Goal: Task Accomplishment & Management: Use online tool/utility

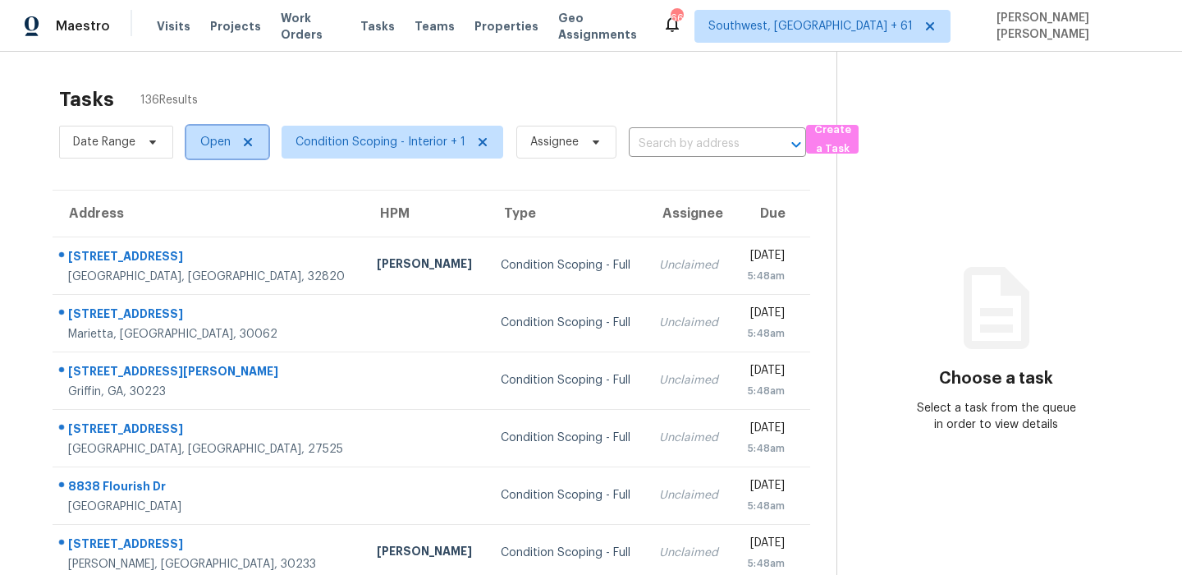
click at [206, 143] on span "Open" at bounding box center [215, 142] width 30 height 16
click at [368, 132] on span "Condition Scoping - Interior + 1" at bounding box center [393, 142] width 222 height 33
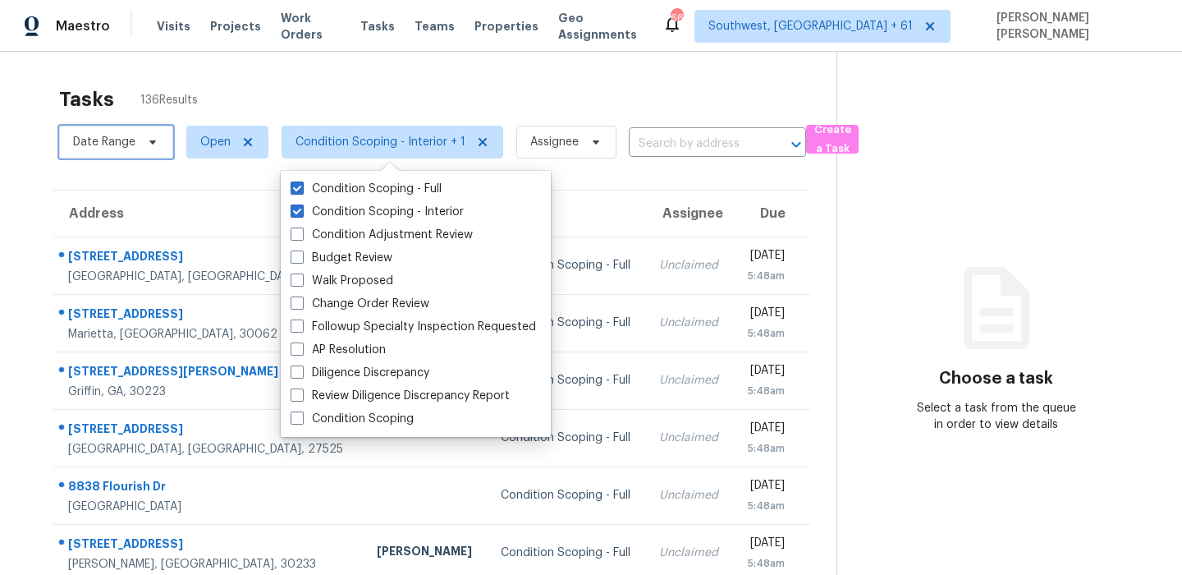
click at [122, 138] on span "Date Range" at bounding box center [104, 142] width 62 height 16
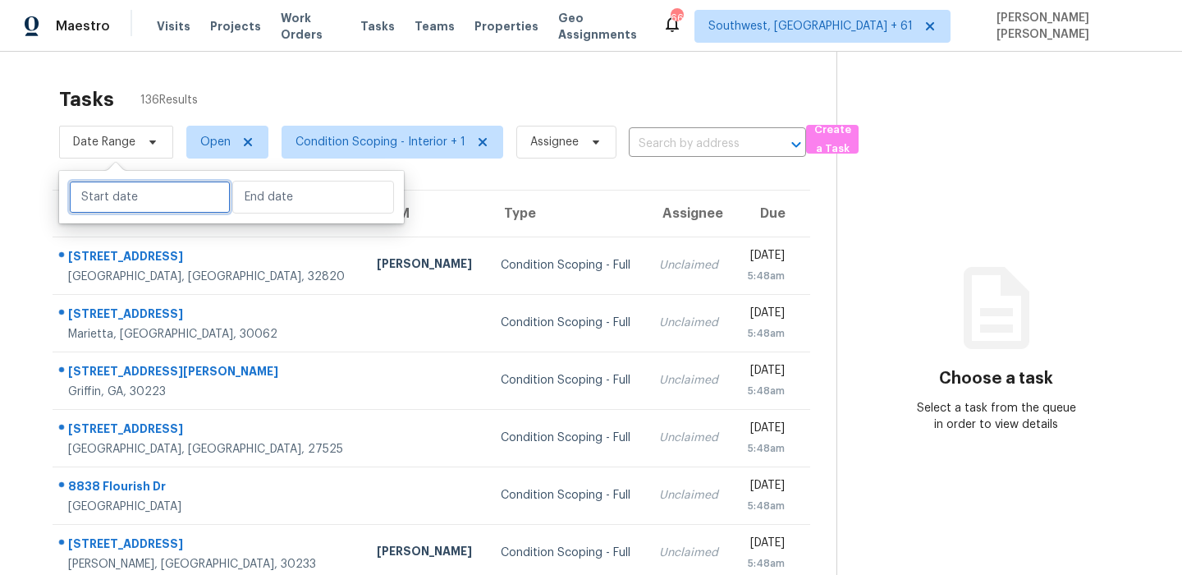
click at [121, 195] on input "text" at bounding box center [150, 197] width 162 height 33
select select "8"
select select "2025"
select select "9"
select select "2025"
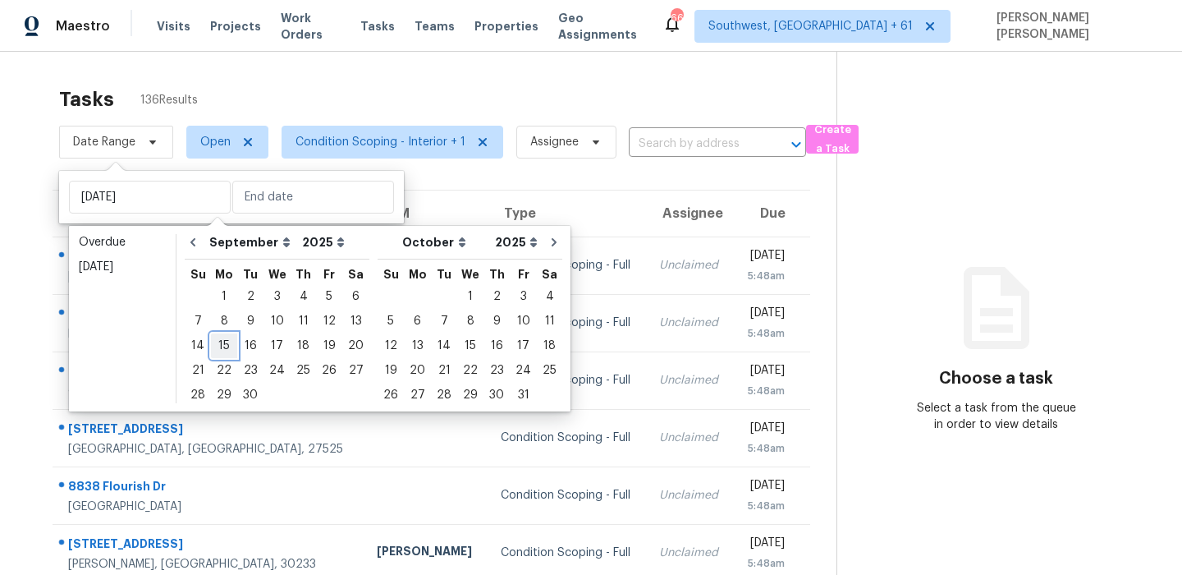
click at [218, 347] on div "15" at bounding box center [224, 345] width 26 height 23
type input "Mon, Sep 15"
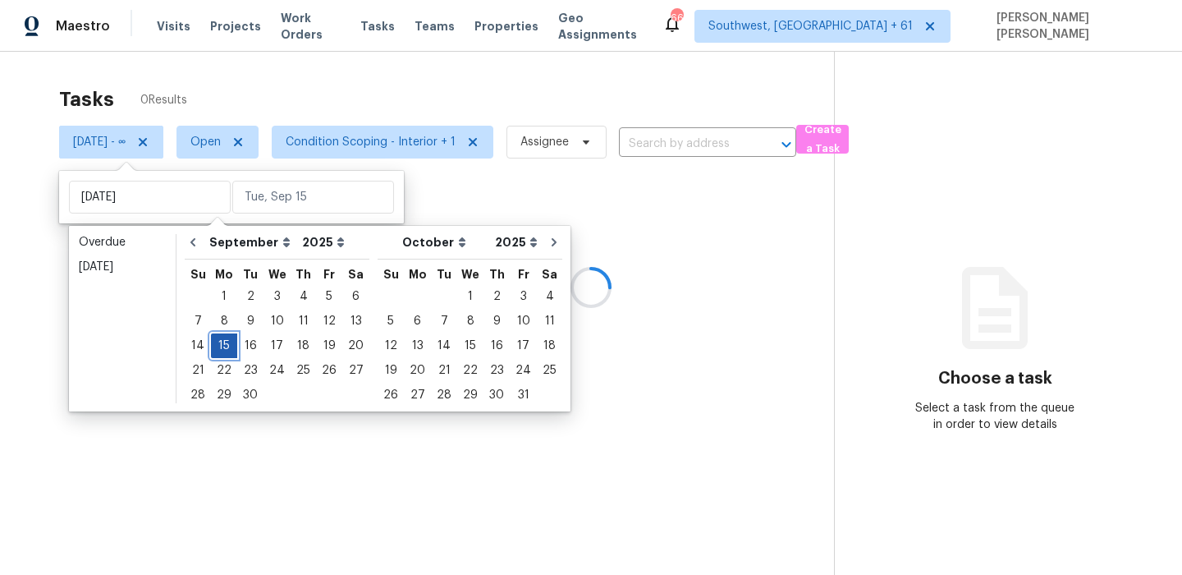
click at [218, 347] on div "15" at bounding box center [224, 345] width 26 height 23
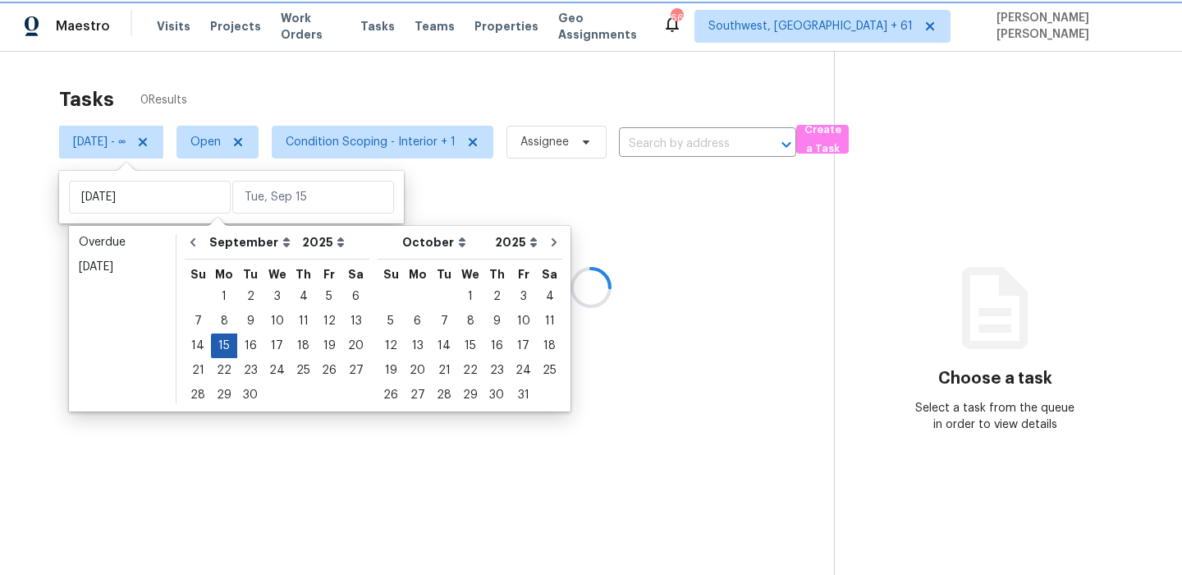
type input "Mon, Sep 15"
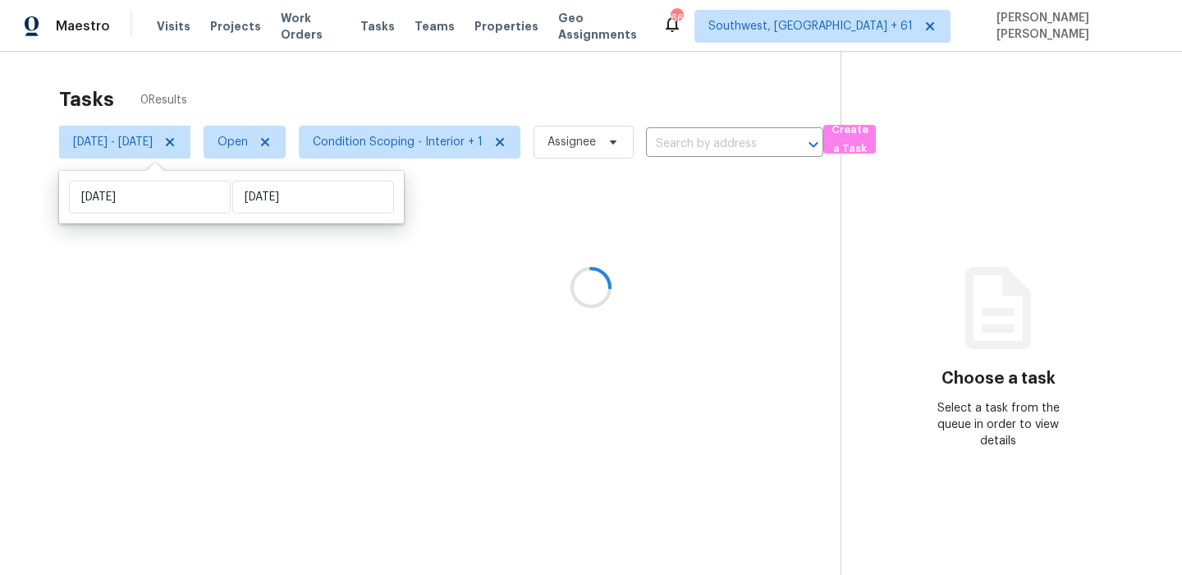
click at [277, 151] on div at bounding box center [591, 287] width 1182 height 575
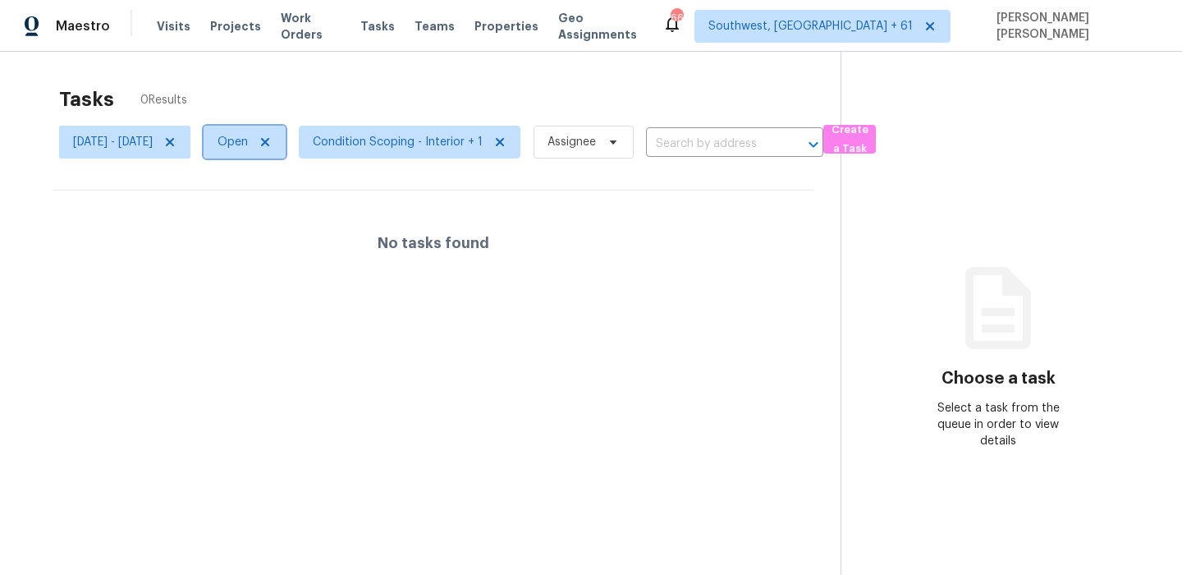
click at [248, 137] on span "Open" at bounding box center [233, 142] width 30 height 16
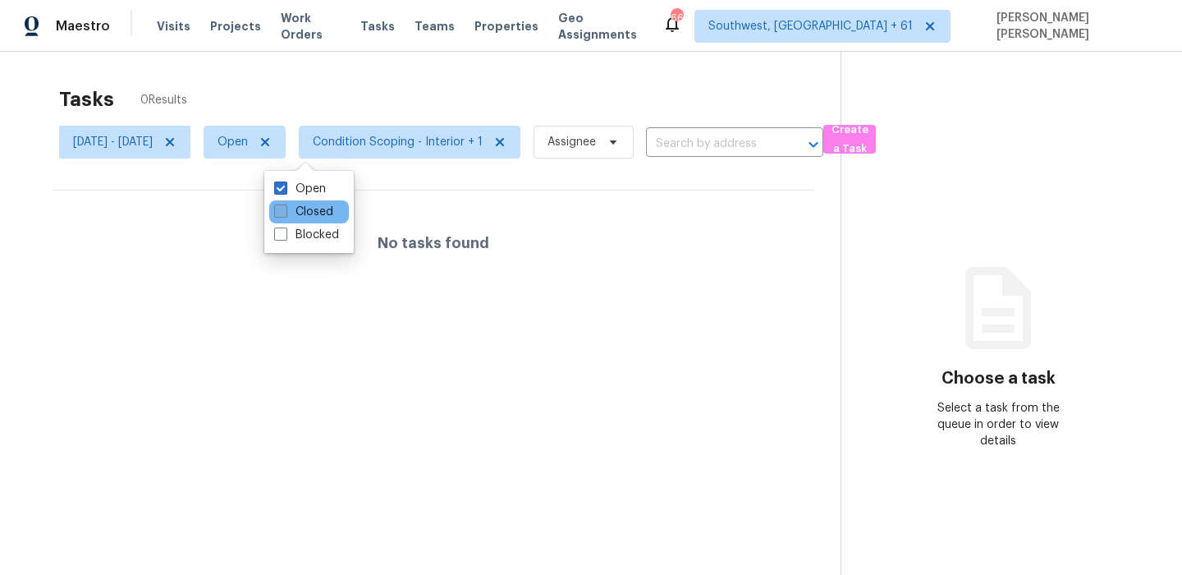
click at [284, 210] on span at bounding box center [280, 210] width 13 height 13
click at [284, 210] on input "Closed" at bounding box center [279, 209] width 11 height 11
checkbox input "true"
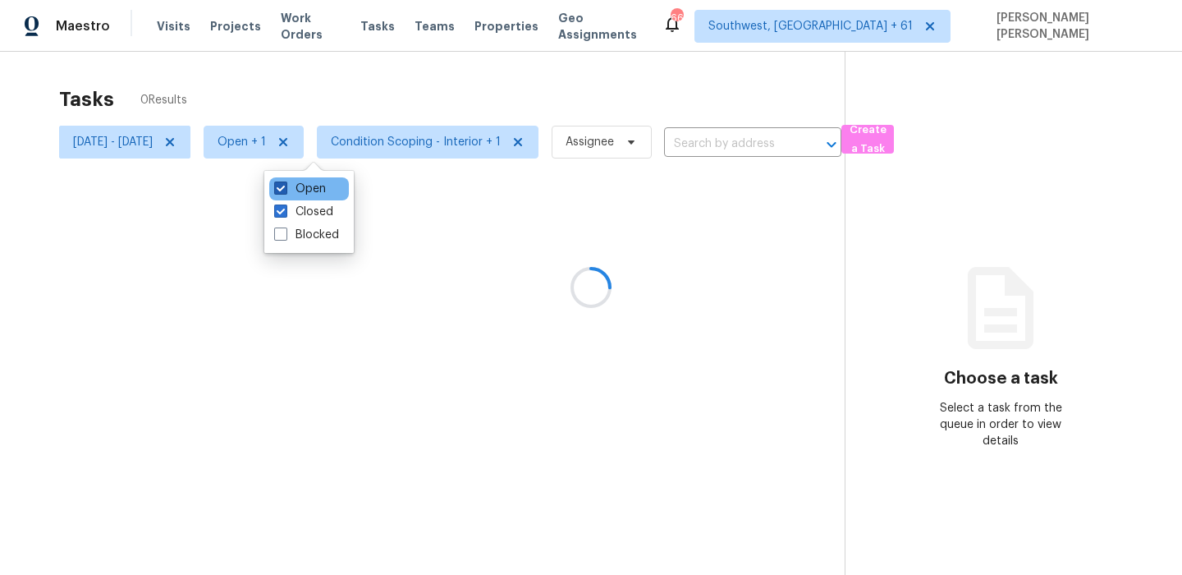
click at [291, 191] on label "Open" at bounding box center [300, 189] width 52 height 16
click at [285, 191] on input "Open" at bounding box center [279, 186] width 11 height 11
checkbox input "false"
click at [401, 78] on div at bounding box center [591, 287] width 1182 height 575
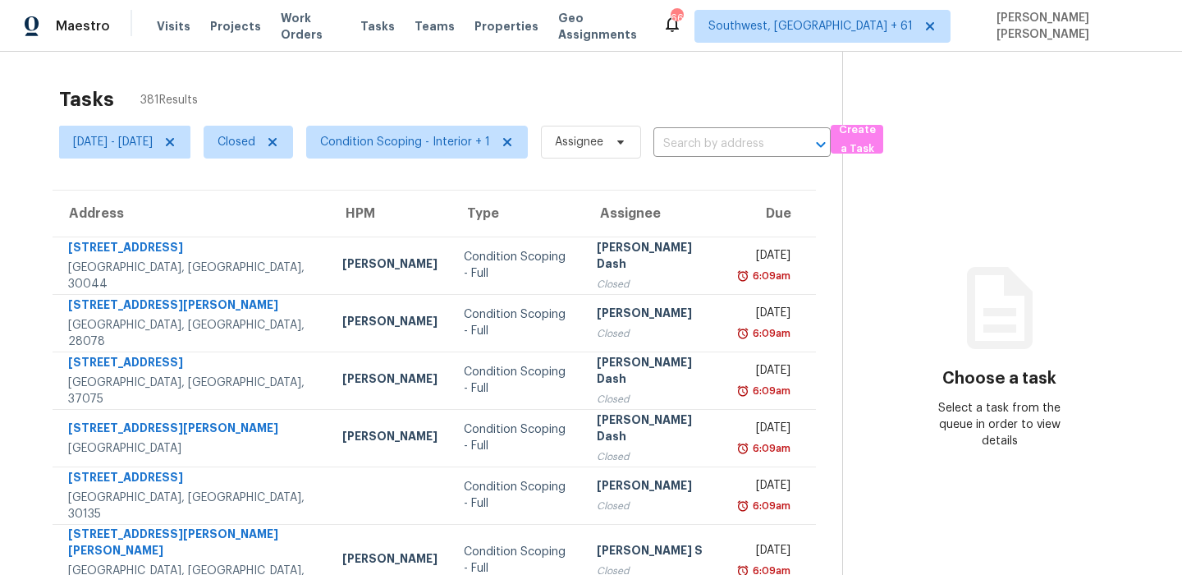
click at [500, 84] on div "Tasks 381 Results" at bounding box center [450, 99] width 783 height 43
click at [255, 140] on span "Closed" at bounding box center [237, 142] width 38 height 16
click at [304, 215] on label "Open" at bounding box center [300, 212] width 52 height 16
click at [285, 214] on input "Open" at bounding box center [279, 209] width 11 height 11
checkbox input "true"
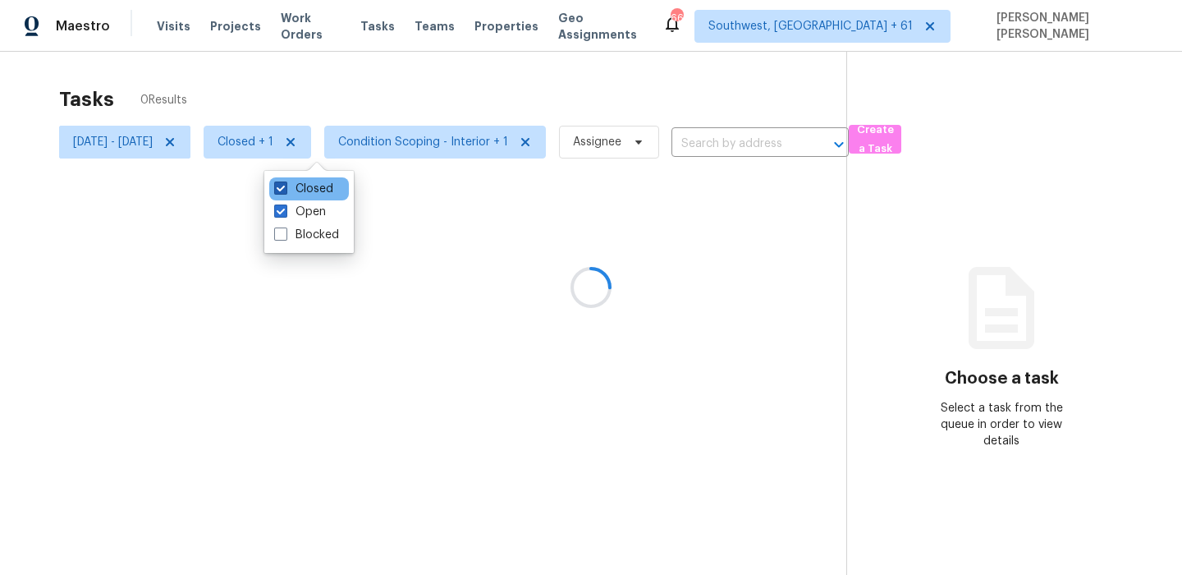
click at [307, 181] on label "Closed" at bounding box center [303, 189] width 59 height 16
click at [285, 181] on input "Closed" at bounding box center [279, 186] width 11 height 11
checkbox input "false"
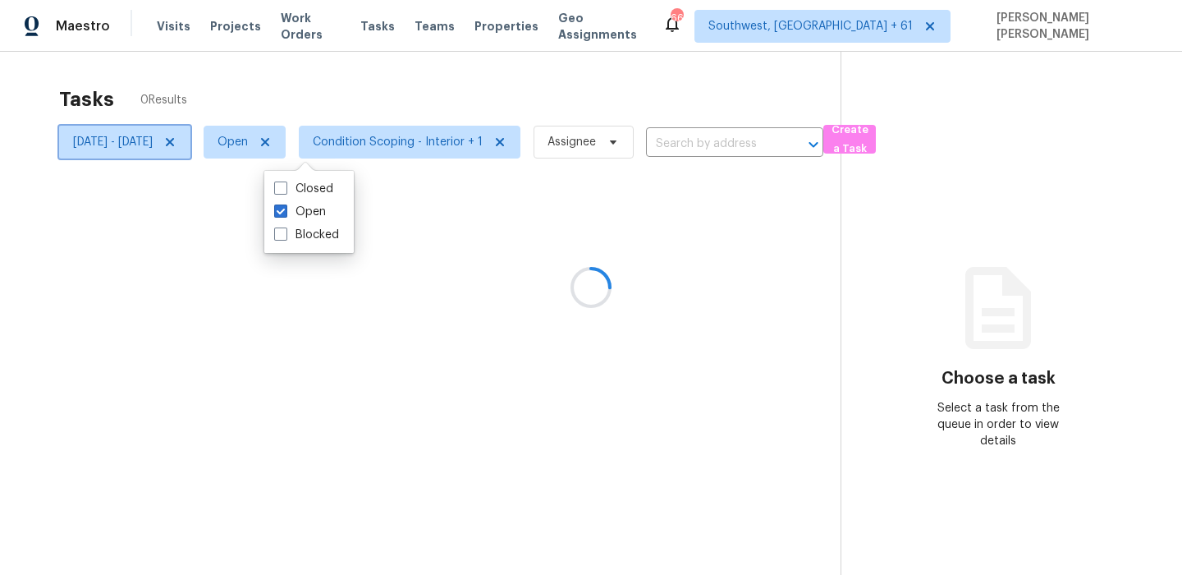
click at [190, 133] on span "Mon, Sep 15 - Mon, Sep 15" at bounding box center [124, 142] width 131 height 33
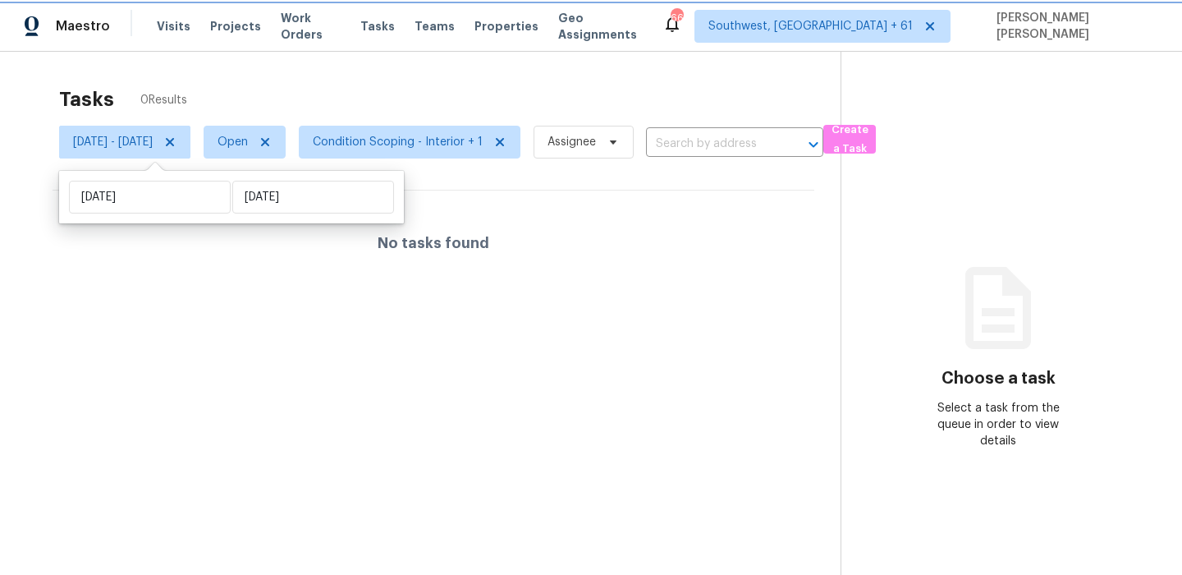
click at [176, 135] on icon at bounding box center [169, 141] width 13 height 13
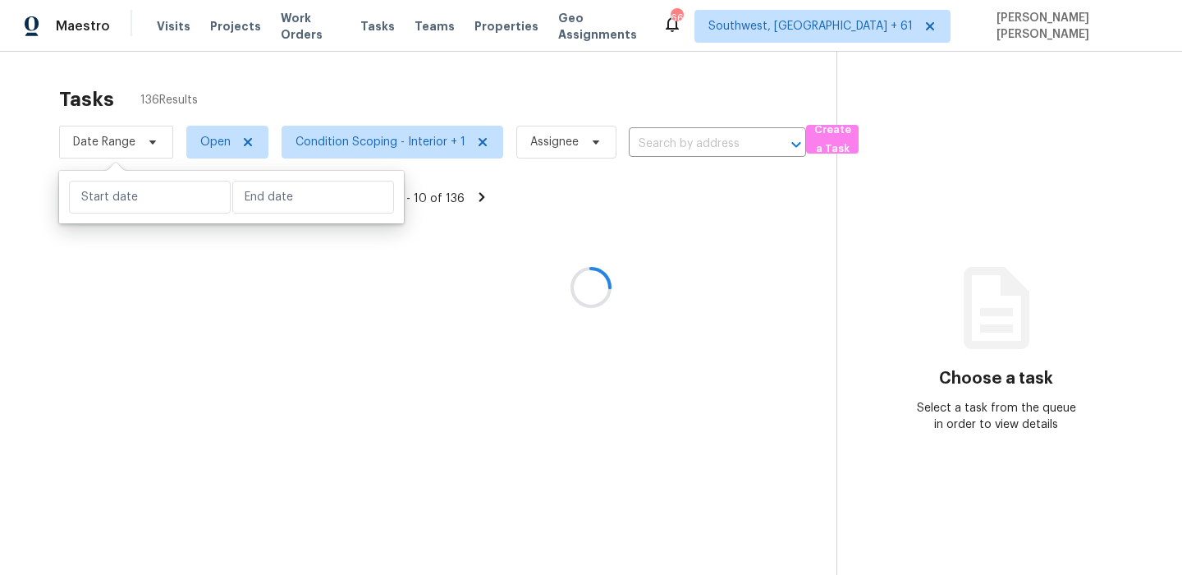
click at [303, 84] on div at bounding box center [591, 287] width 1182 height 575
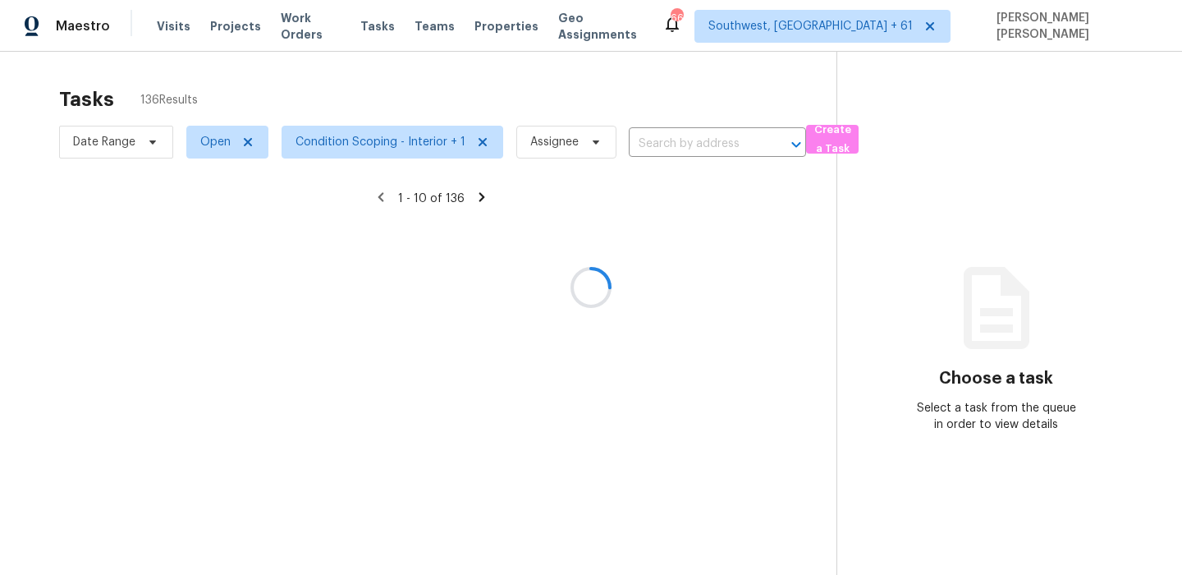
click at [442, 109] on div at bounding box center [591, 287] width 1182 height 575
click at [484, 82] on div at bounding box center [591, 287] width 1182 height 575
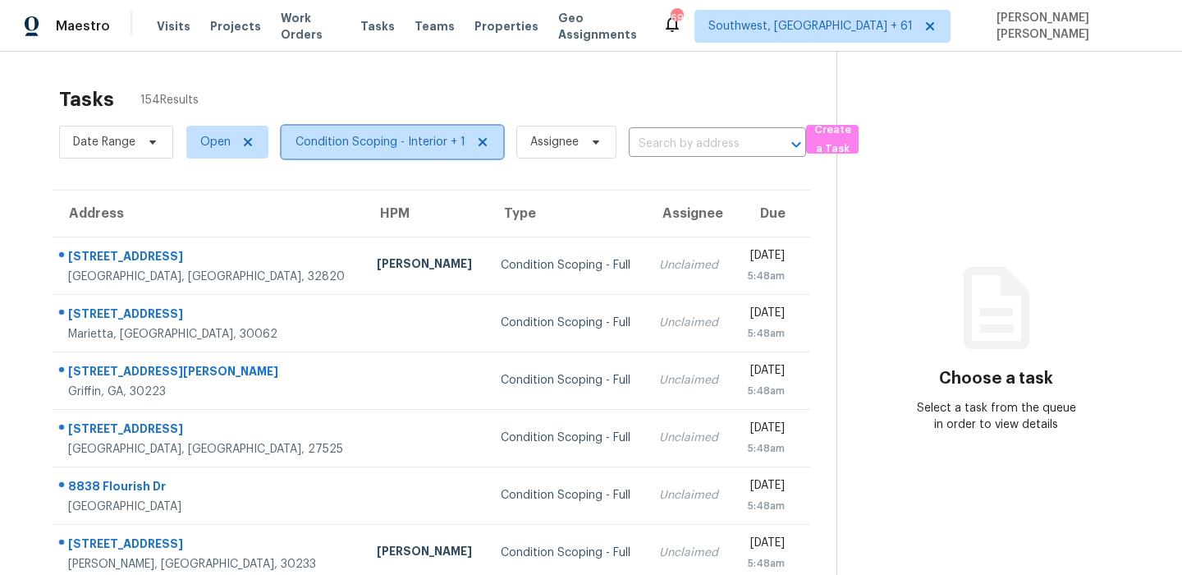
click at [343, 157] on span "Condition Scoping - Interior + 1" at bounding box center [393, 142] width 222 height 33
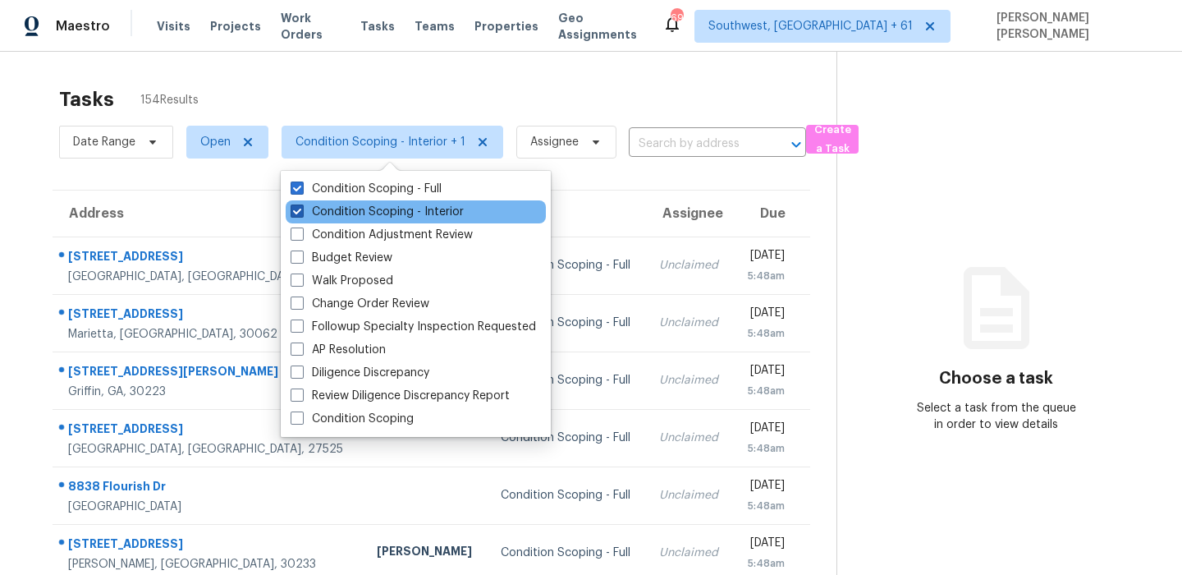
click at [333, 205] on label "Condition Scoping - Interior" at bounding box center [377, 212] width 173 height 16
click at [301, 205] on input "Condition Scoping - Interior" at bounding box center [296, 209] width 11 height 11
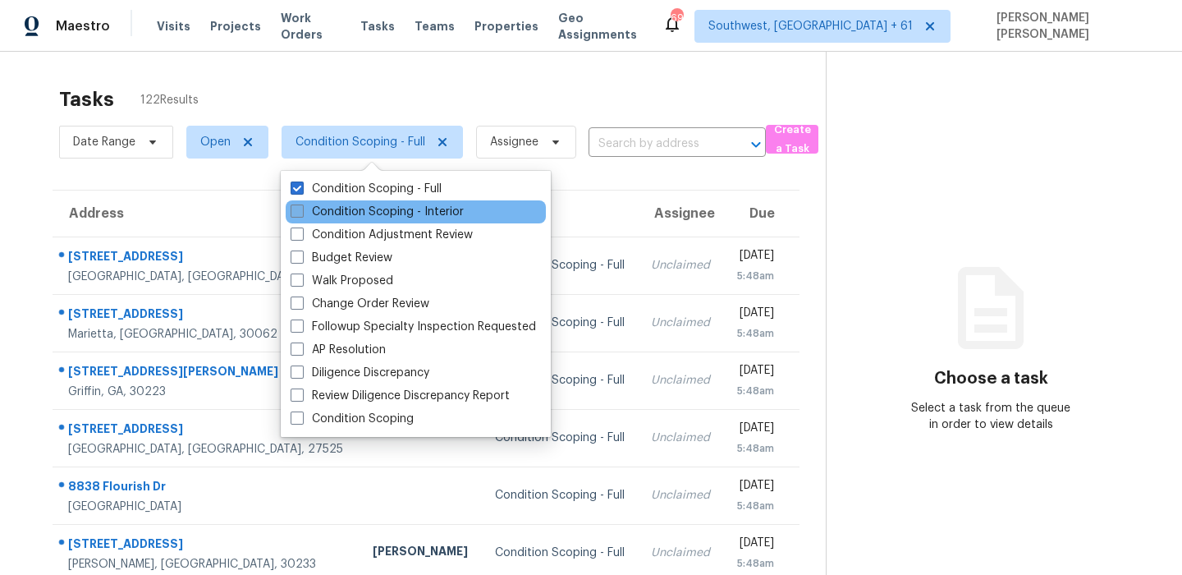
click at [333, 205] on label "Condition Scoping - Interior" at bounding box center [377, 212] width 173 height 16
click at [301, 205] on input "Condition Scoping - Interior" at bounding box center [296, 209] width 11 height 11
checkbox input "true"
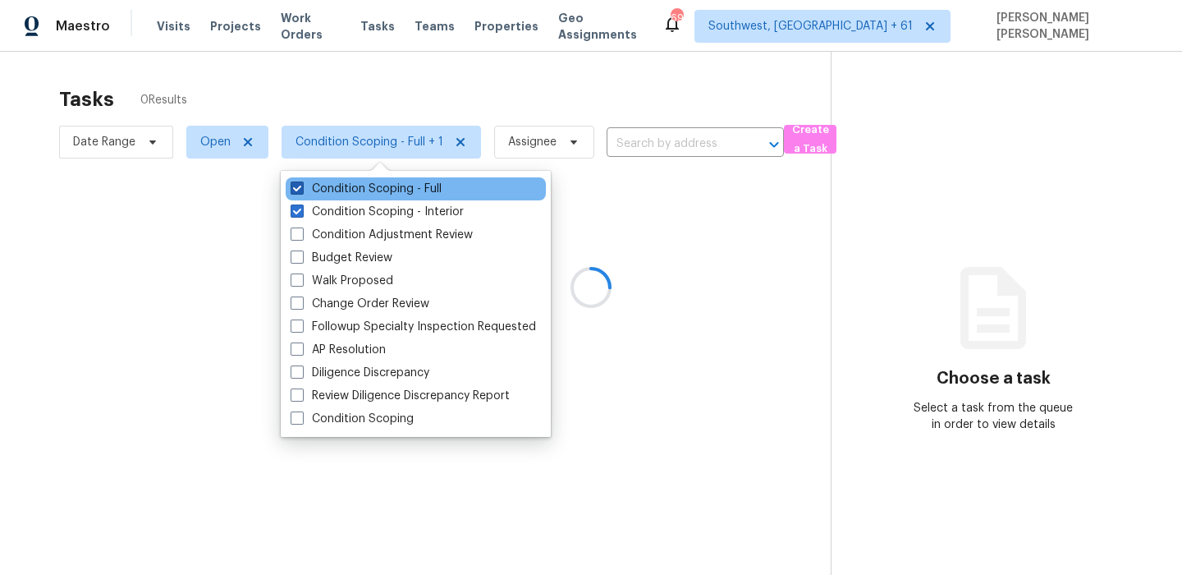
click at [348, 191] on label "Condition Scoping - Full" at bounding box center [366, 189] width 151 height 16
click at [301, 191] on input "Condition Scoping - Full" at bounding box center [296, 186] width 11 height 11
checkbox input "false"
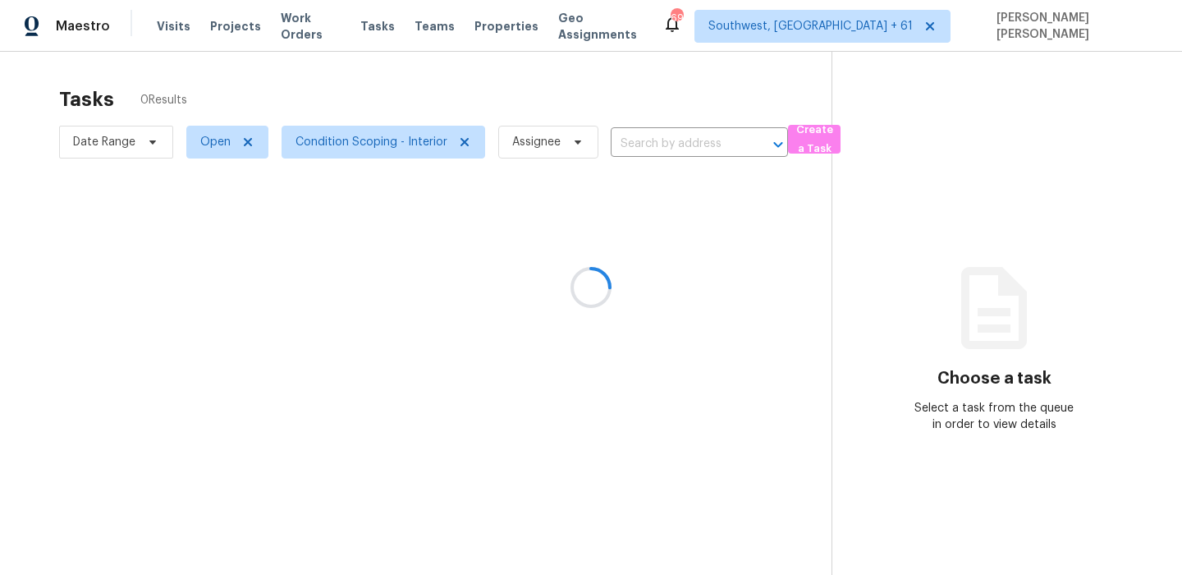
click at [433, 97] on div at bounding box center [591, 287] width 1182 height 575
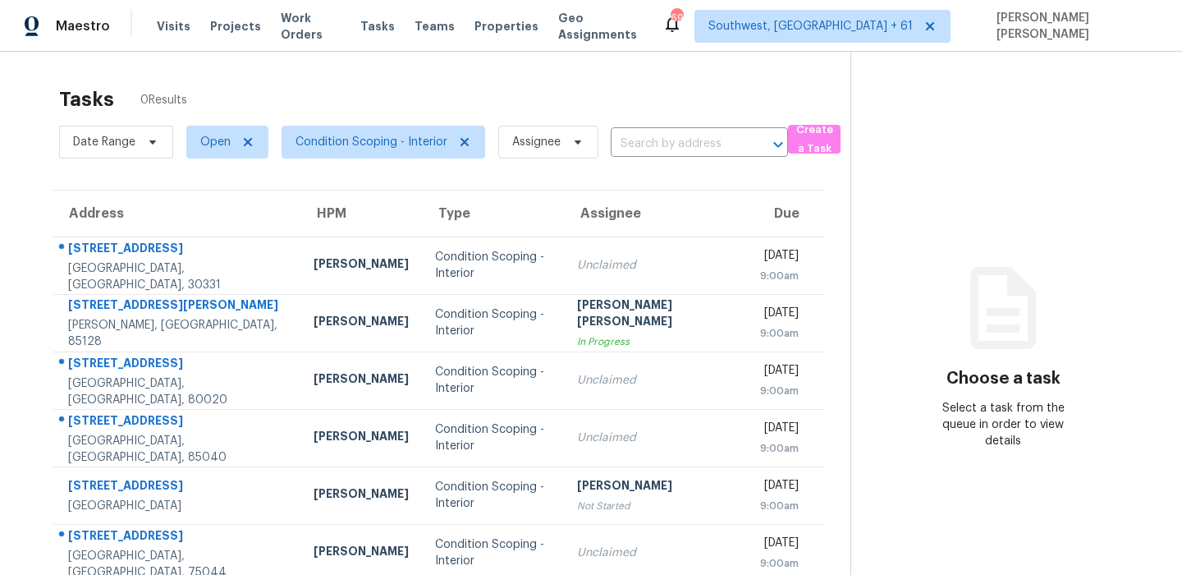
click at [541, 90] on div "Tasks 0 Results" at bounding box center [454, 99] width 791 height 43
click at [371, 141] on span "Condition Scoping - Interior" at bounding box center [371, 142] width 152 height 16
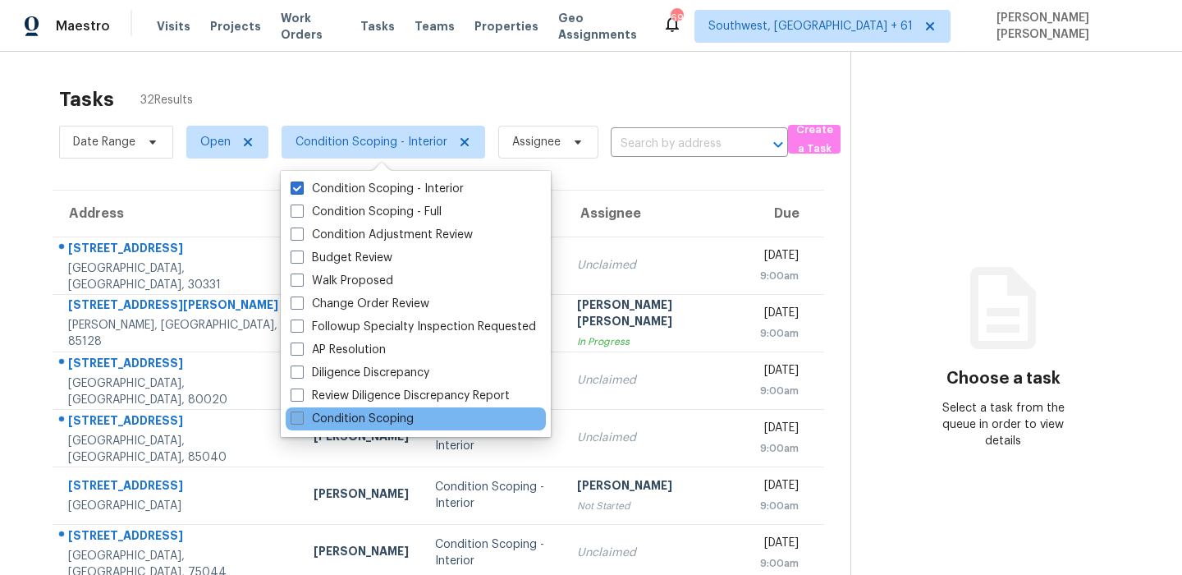
click at [350, 418] on label "Condition Scoping" at bounding box center [352, 418] width 123 height 16
click at [301, 418] on input "Condition Scoping" at bounding box center [296, 415] width 11 height 11
checkbox input "true"
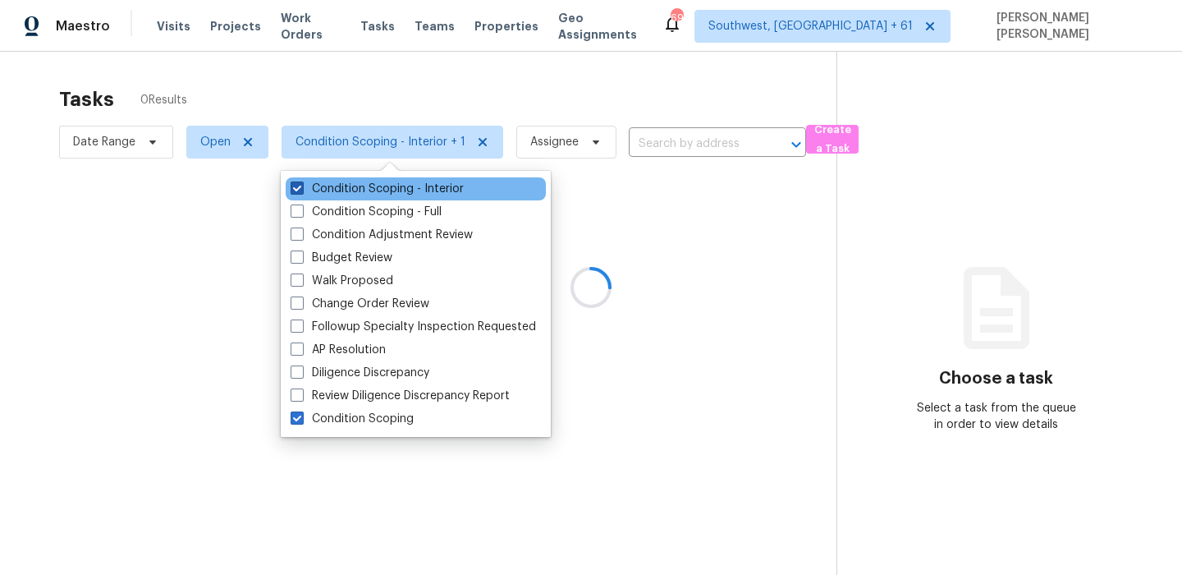
click at [355, 187] on label "Condition Scoping - Interior" at bounding box center [377, 189] width 173 height 16
click at [301, 187] on input "Condition Scoping - Interior" at bounding box center [296, 186] width 11 height 11
checkbox input "false"
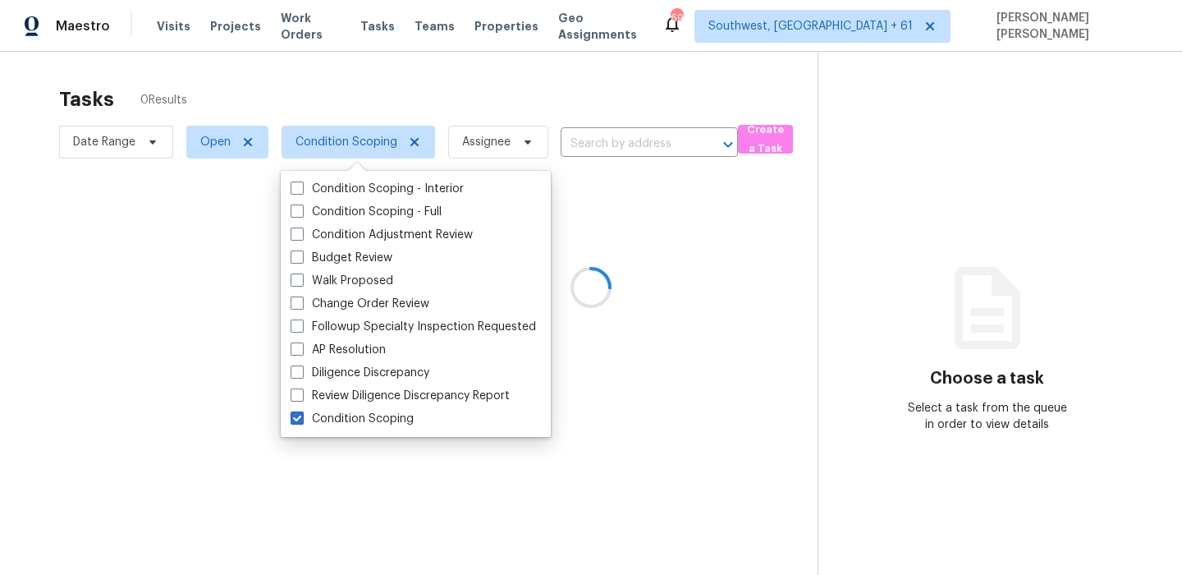
click at [403, 85] on div at bounding box center [591, 287] width 1182 height 575
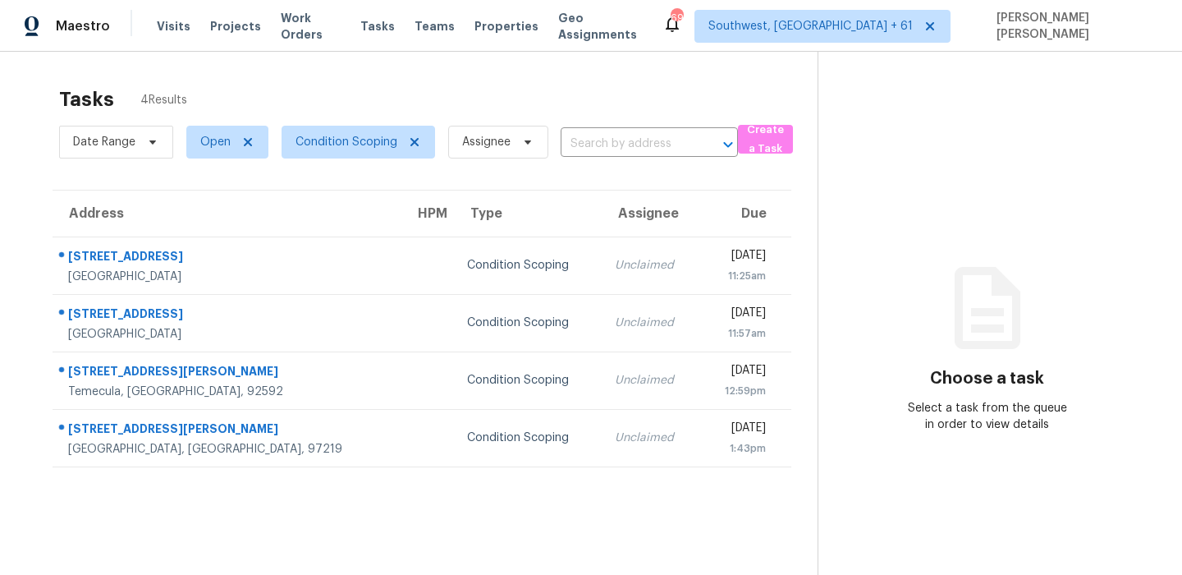
click at [520, 96] on div "Tasks 4 Results" at bounding box center [438, 99] width 758 height 43
click at [700, 84] on div "Tasks 4 Results" at bounding box center [438, 99] width 758 height 43
click at [214, 149] on span "Open" at bounding box center [215, 142] width 30 height 16
click at [206, 231] on span at bounding box center [201, 233] width 13 height 13
click at [206, 231] on input "Blocked" at bounding box center [200, 232] width 11 height 11
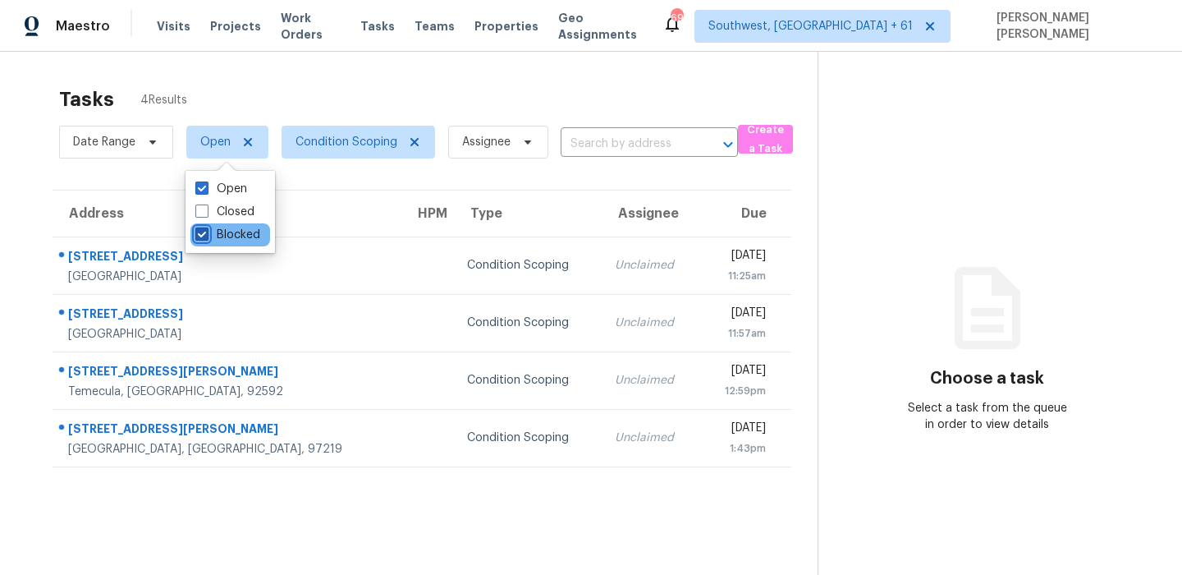
checkbox input "true"
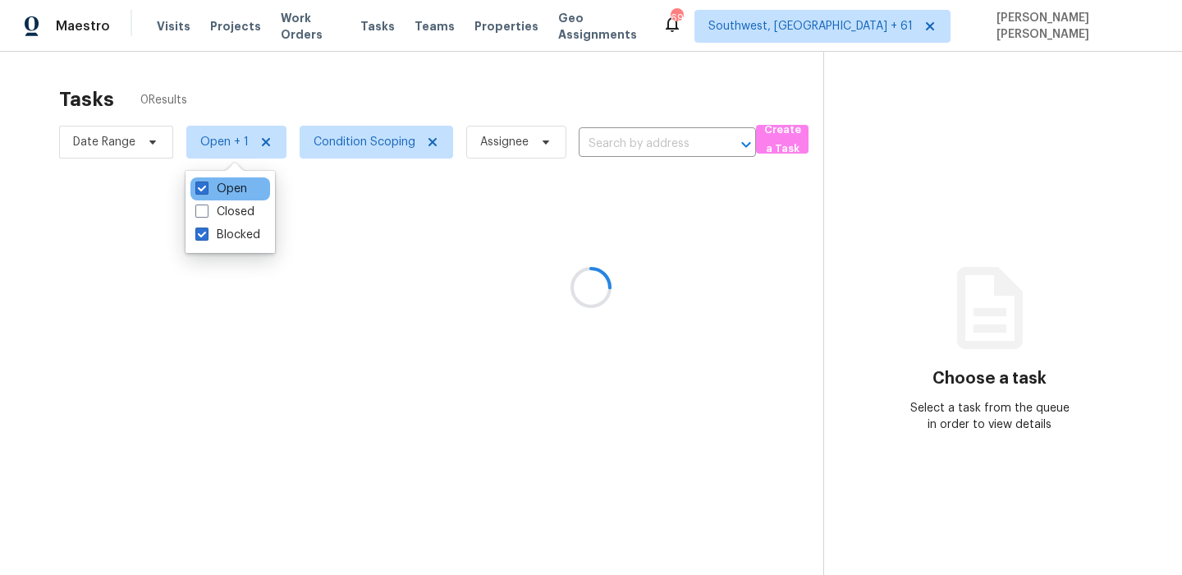
click at [220, 177] on div "Open" at bounding box center [230, 188] width 80 height 23
click at [213, 187] on label "Open" at bounding box center [221, 189] width 52 height 16
click at [206, 187] on input "Open" at bounding box center [200, 186] width 11 height 11
checkbox input "false"
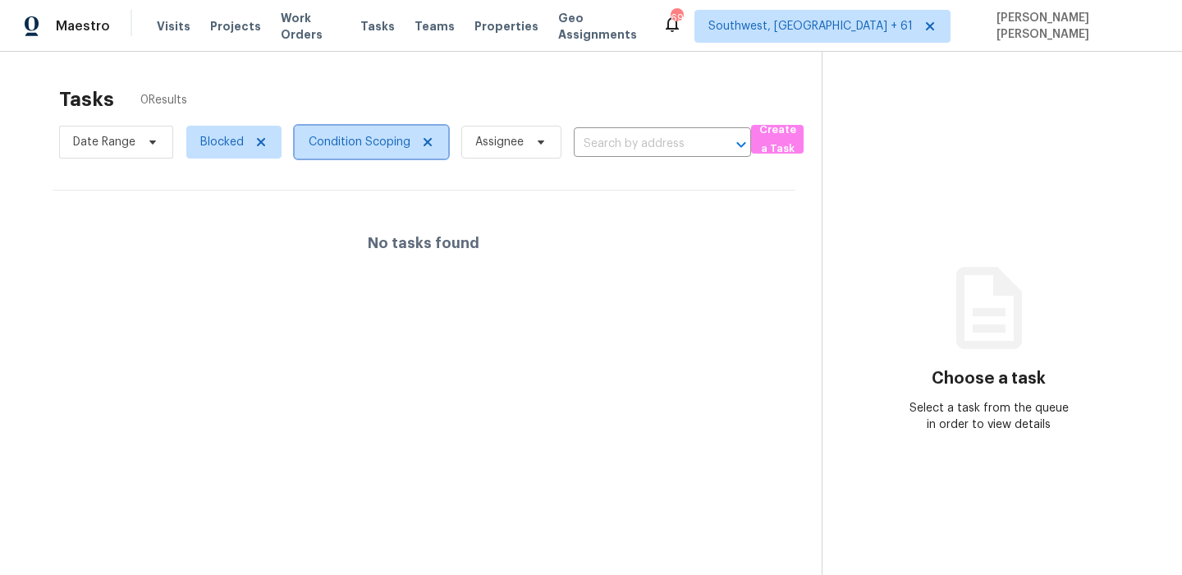
click at [323, 135] on span "Condition Scoping" at bounding box center [360, 142] width 102 height 16
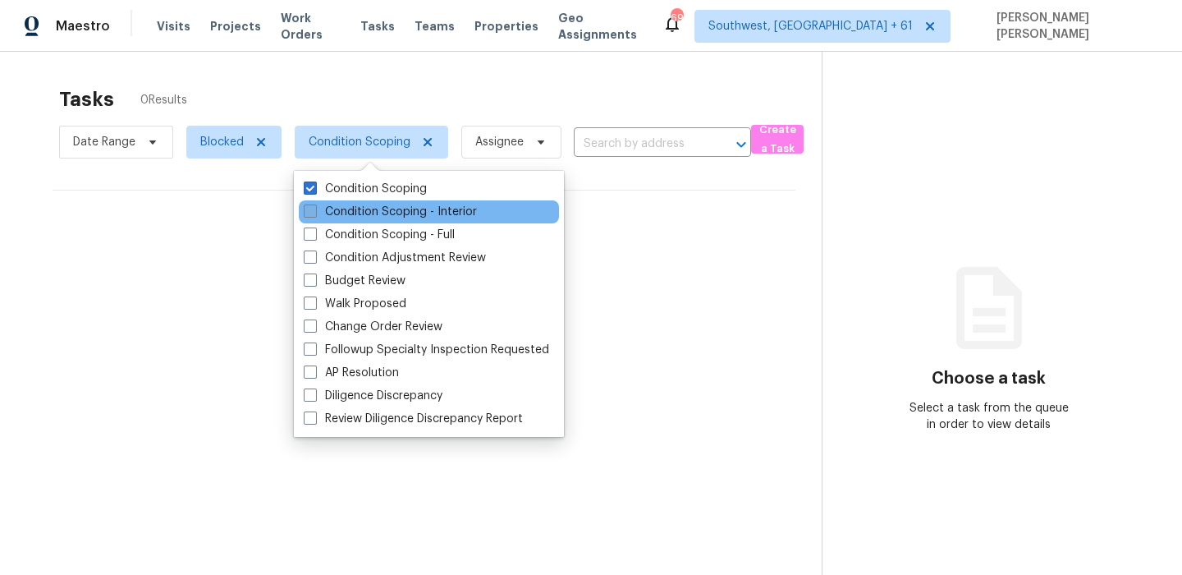
click at [328, 207] on label "Condition Scoping - Interior" at bounding box center [390, 212] width 173 height 16
click at [314, 207] on input "Condition Scoping - Interior" at bounding box center [309, 209] width 11 height 11
checkbox input "true"
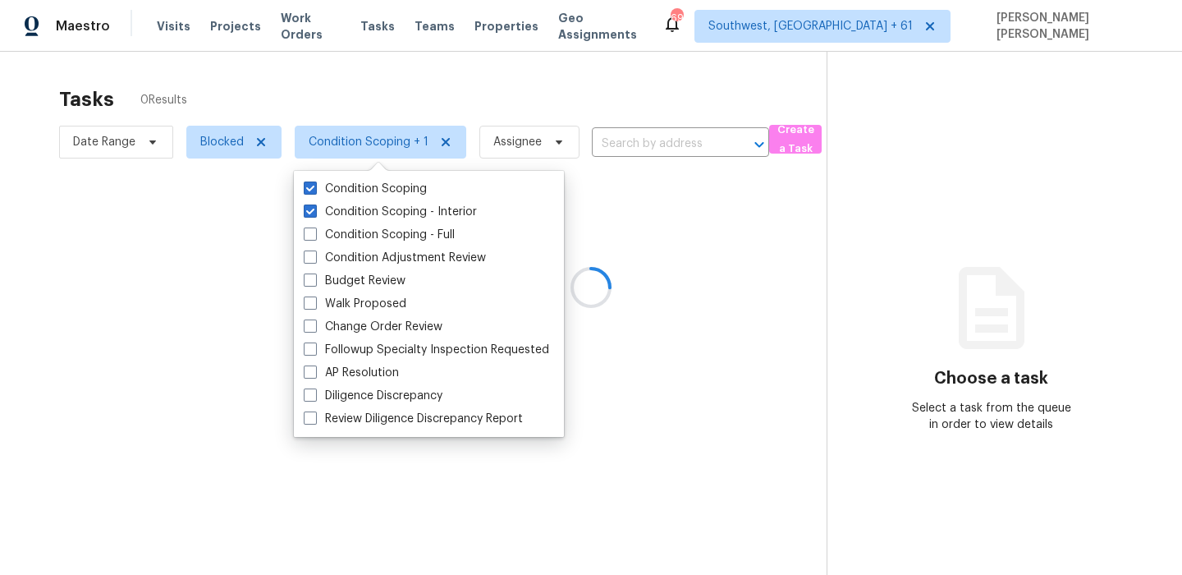
click at [377, 112] on div at bounding box center [591, 287] width 1182 height 575
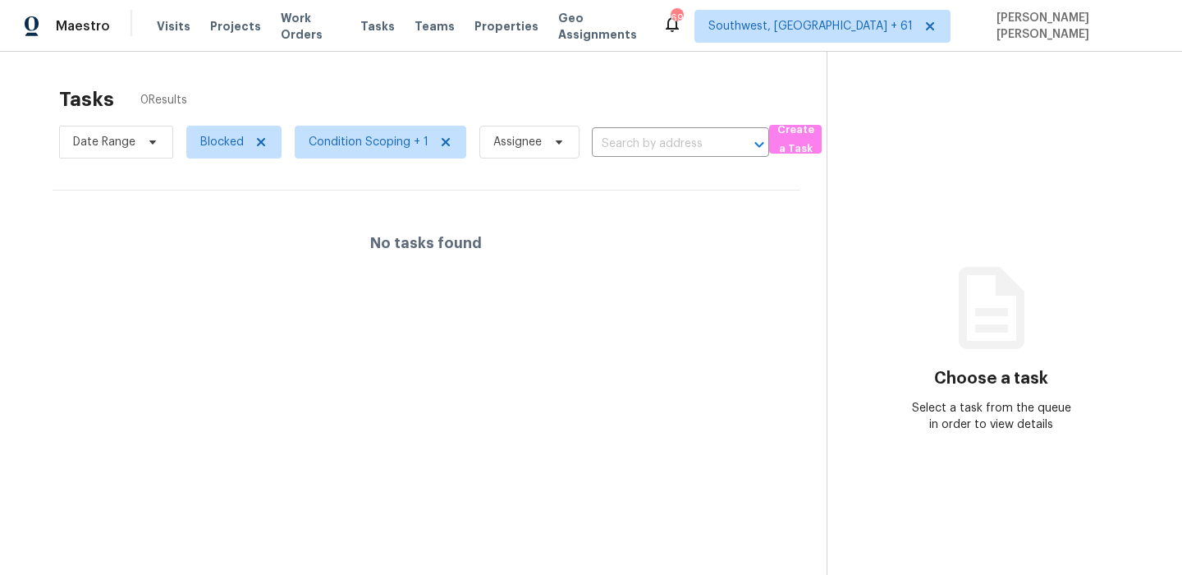
click at [478, 78] on div "Tasks 0 Results" at bounding box center [442, 99] width 767 height 43
click at [523, 85] on div at bounding box center [591, 287] width 1182 height 575
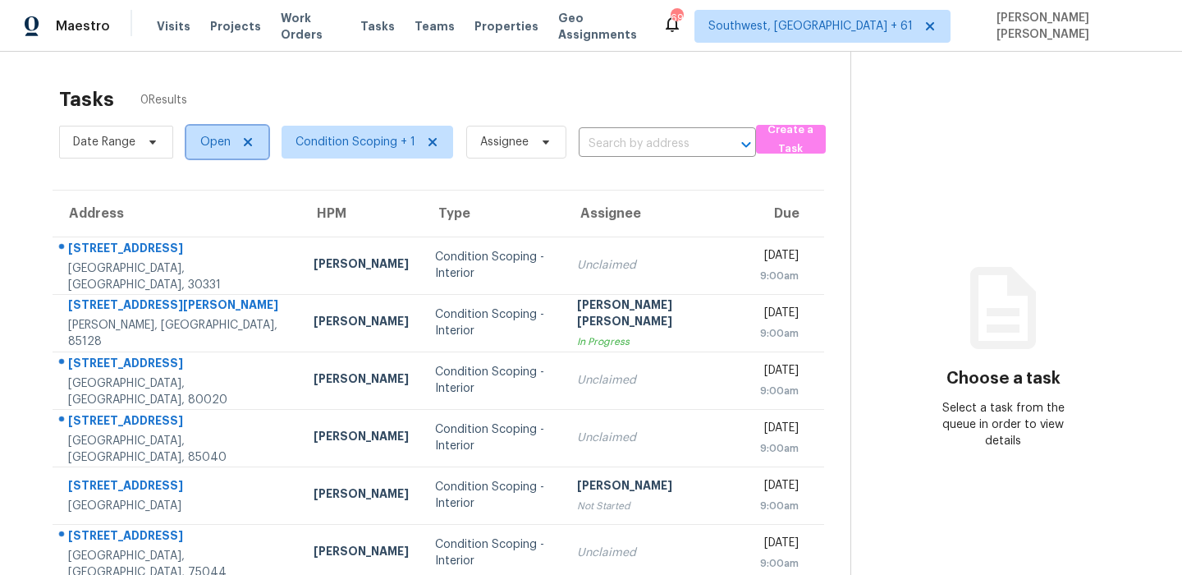
click at [203, 137] on span "Open" at bounding box center [215, 142] width 30 height 16
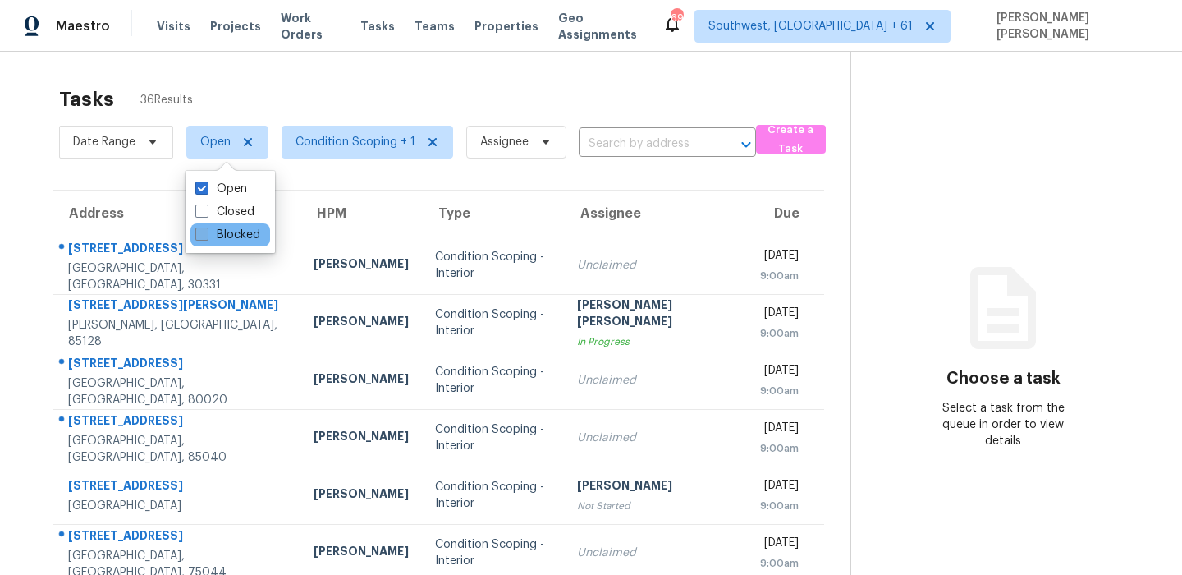
click at [224, 229] on label "Blocked" at bounding box center [227, 235] width 65 height 16
click at [206, 229] on input "Blocked" at bounding box center [200, 232] width 11 height 11
checkbox input "true"
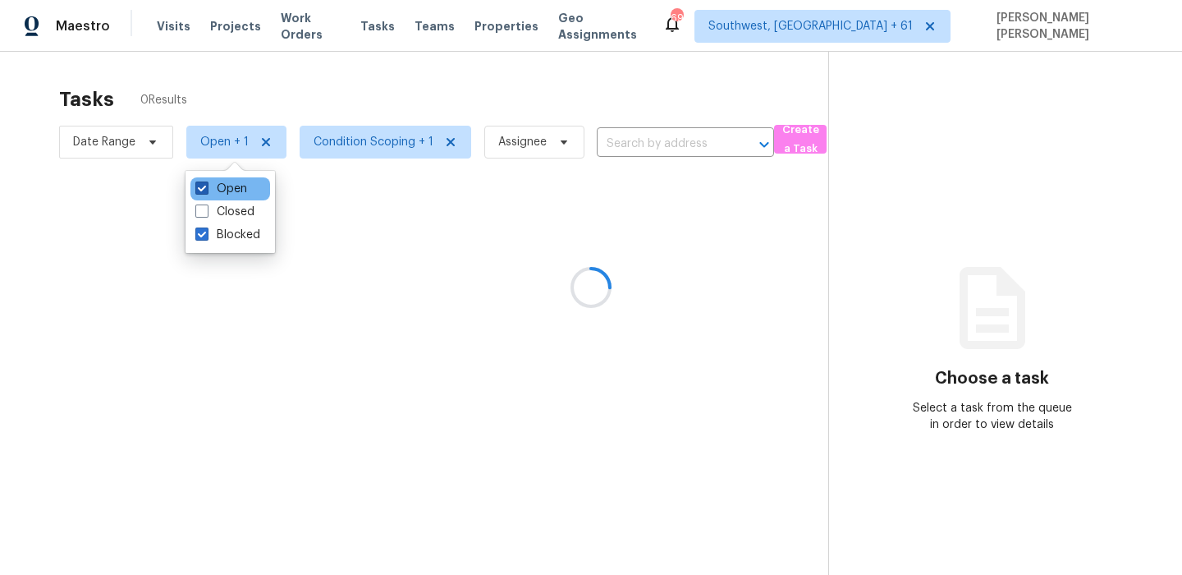
click at [219, 195] on label "Open" at bounding box center [221, 189] width 52 height 16
click at [206, 191] on input "Open" at bounding box center [200, 186] width 11 height 11
checkbox input "false"
click at [394, 63] on div "Tasks 0 Results Date Range Blocked Condition Scoping + 1 Assignee ​ Create a Ta…" at bounding box center [591, 339] width 1182 height 575
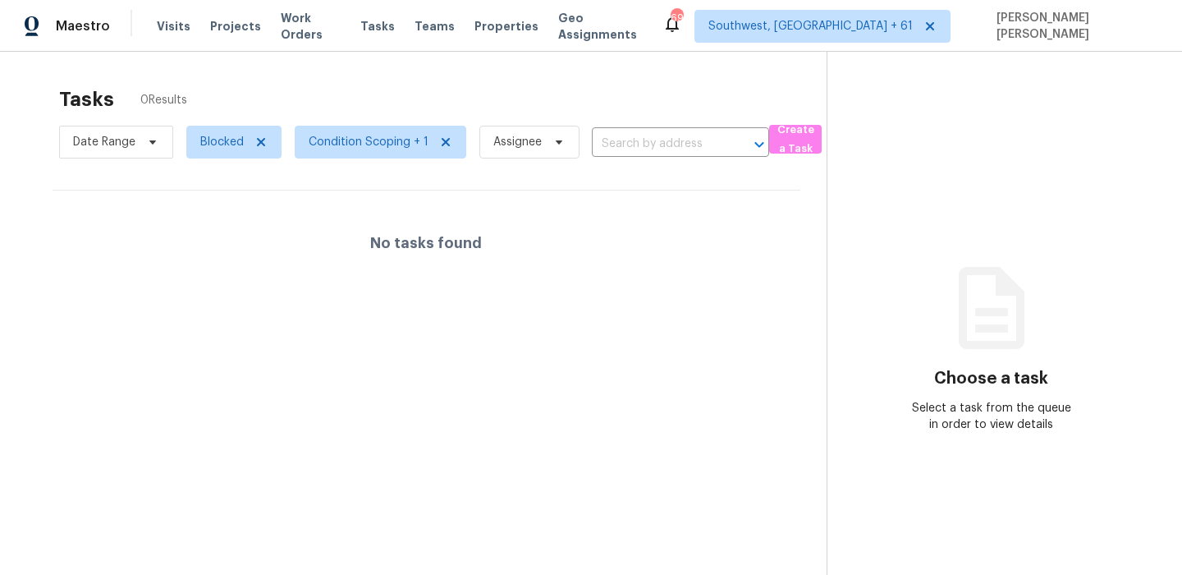
click at [499, 80] on div "Tasks 0 Results" at bounding box center [442, 99] width 767 height 43
click at [380, 140] on span "Condition Scoping + 1" at bounding box center [369, 142] width 120 height 16
click at [438, 93] on div "Tasks 0 Results" at bounding box center [442, 99] width 767 height 43
click at [355, 149] on span "Condition Scoping + 1" at bounding box center [369, 142] width 120 height 16
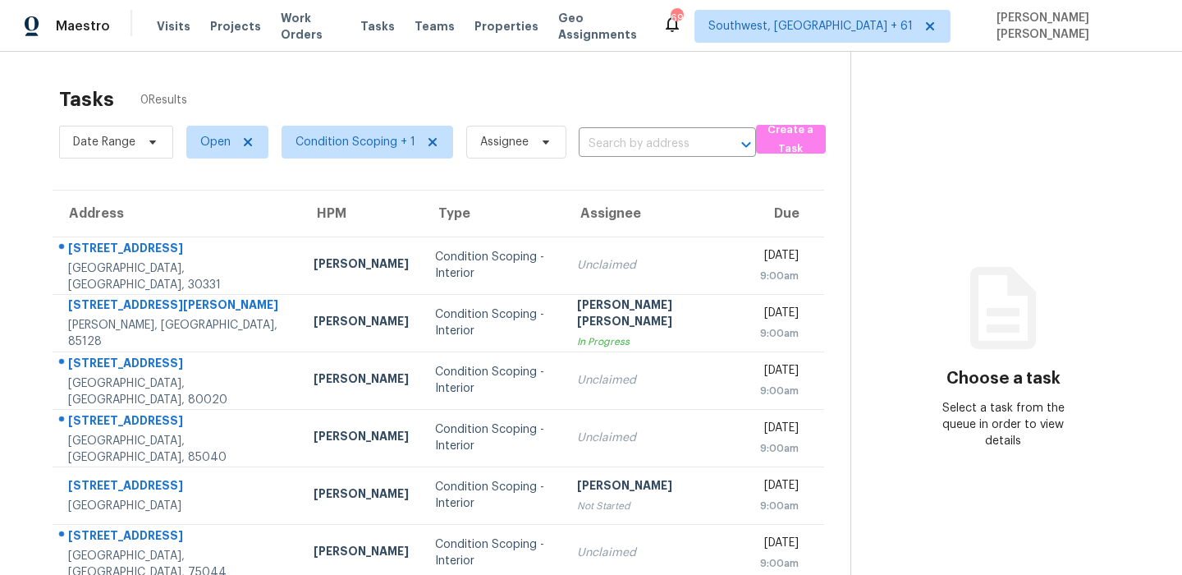
click at [522, 71] on div "Tasks 0 Results Date Range Open Condition Scoping + 1 Assignee ​ Create a Task …" at bounding box center [591, 438] width 1182 height 773
click at [214, 138] on span "Open" at bounding box center [215, 142] width 30 height 16
click at [218, 240] on label "Blocked" at bounding box center [227, 235] width 65 height 16
click at [206, 237] on input "Blocked" at bounding box center [200, 232] width 11 height 11
checkbox input "true"
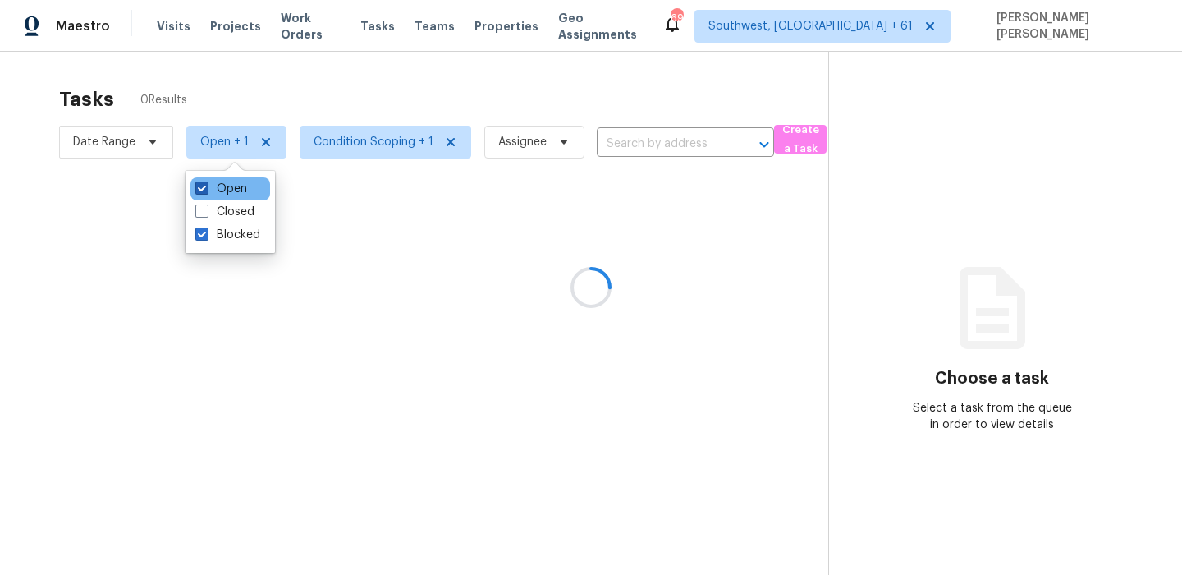
click at [217, 191] on label "Open" at bounding box center [221, 189] width 52 height 16
click at [206, 191] on input "Open" at bounding box center [200, 186] width 11 height 11
checkbox input "false"
click at [342, 88] on div "Tasks 0 Results" at bounding box center [442, 99] width 767 height 43
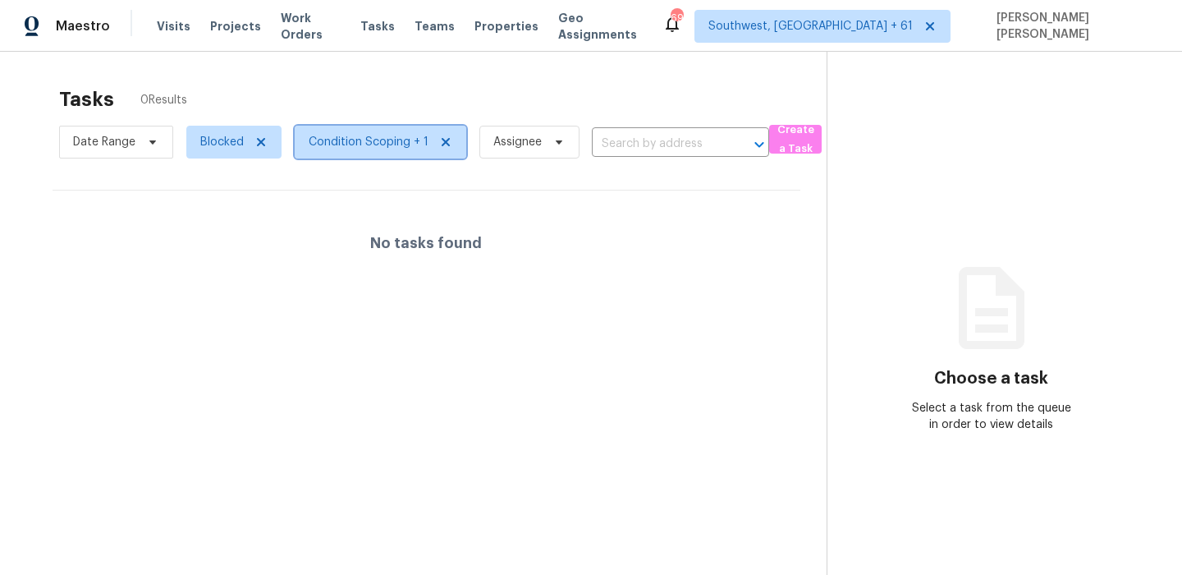
click at [351, 143] on span "Condition Scoping + 1" at bounding box center [369, 142] width 120 height 16
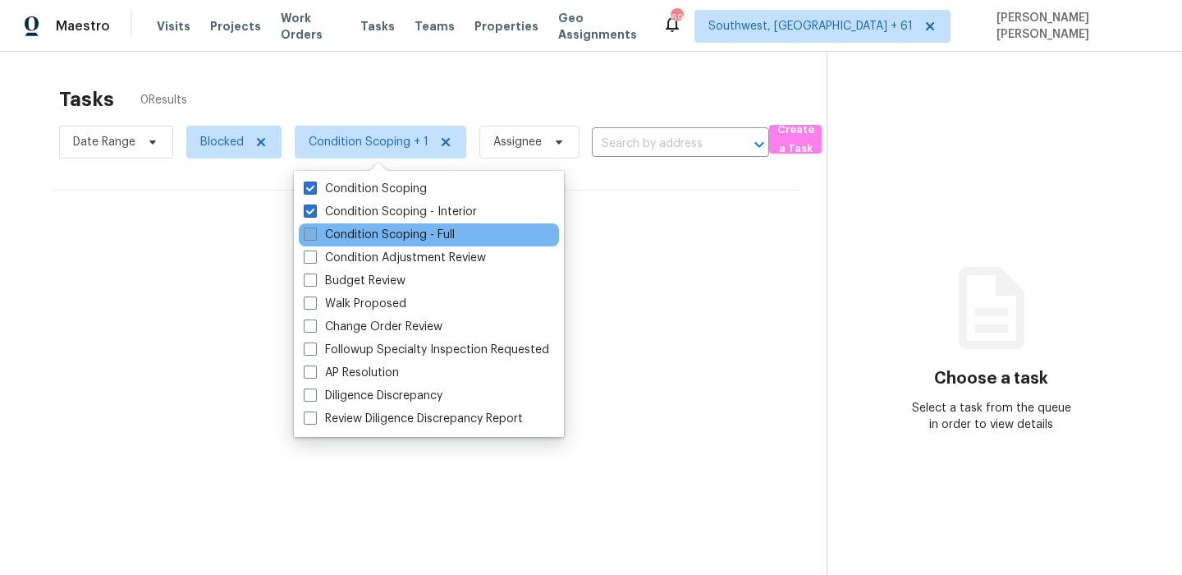
click at [364, 234] on label "Condition Scoping - Full" at bounding box center [379, 235] width 151 height 16
click at [314, 234] on input "Condition Scoping - Full" at bounding box center [309, 232] width 11 height 11
checkbox input "true"
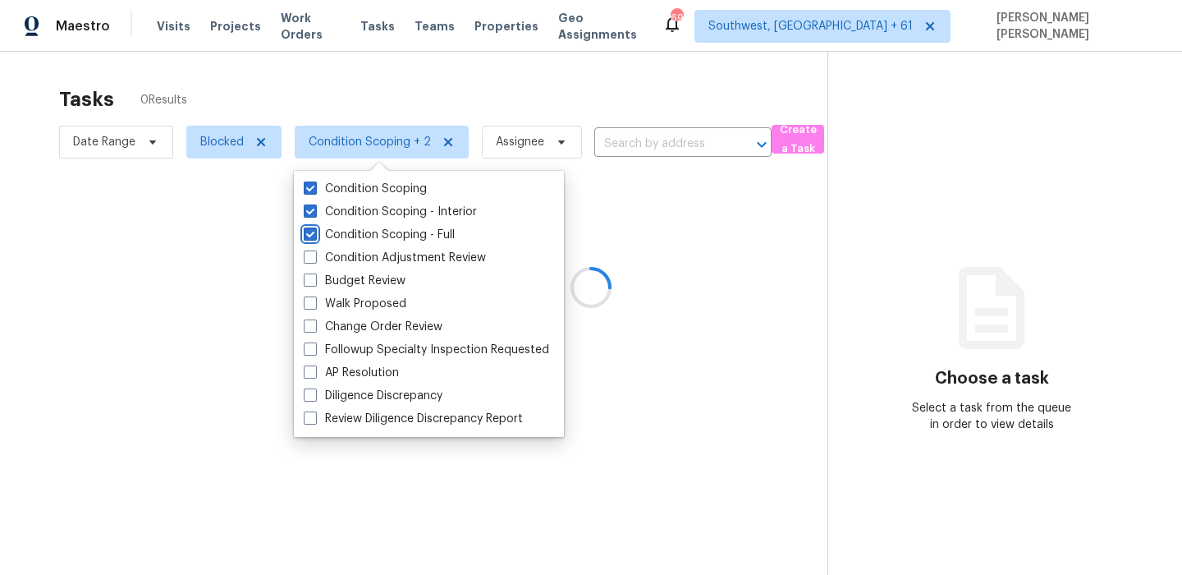
click at [474, 95] on div at bounding box center [591, 287] width 1182 height 575
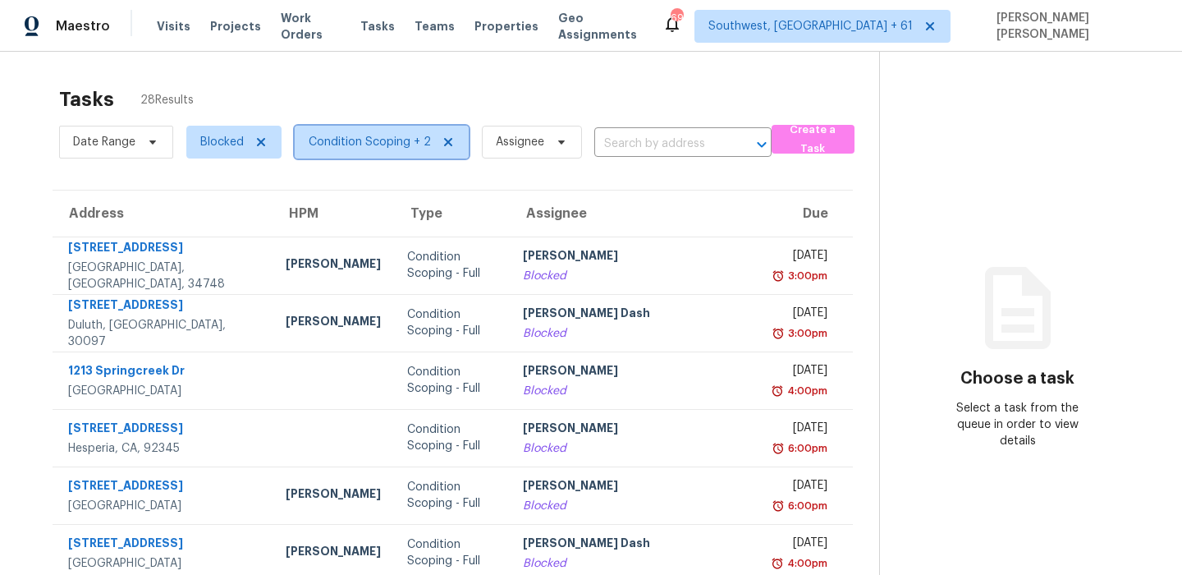
click at [330, 146] on span "Condition Scoping + 2" at bounding box center [370, 142] width 122 height 16
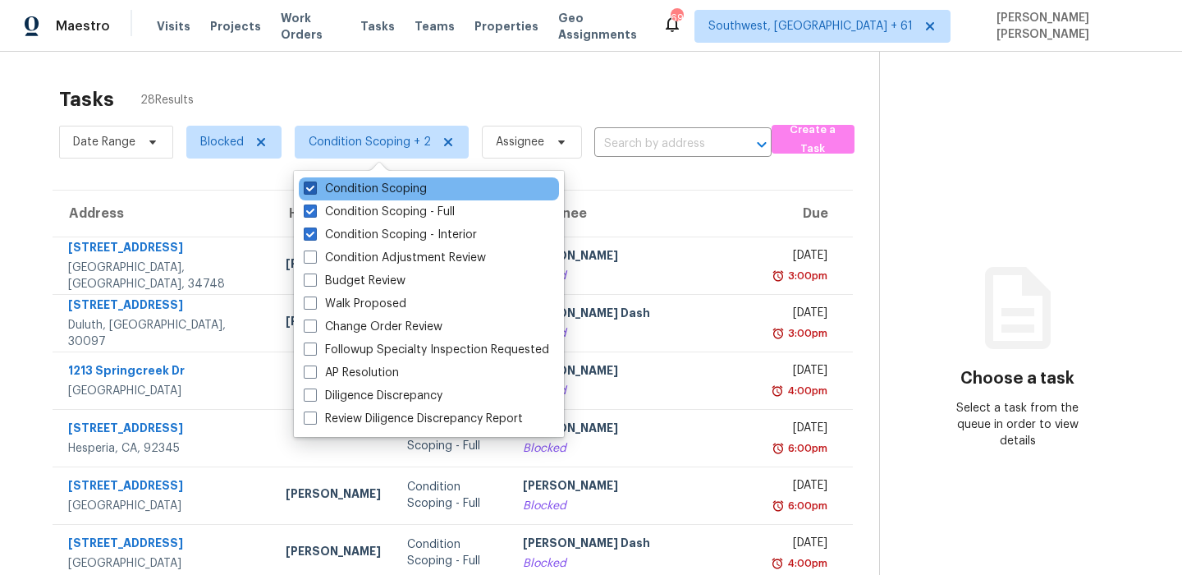
click at [338, 185] on label "Condition Scoping" at bounding box center [365, 189] width 123 height 16
click at [314, 185] on input "Condition Scoping" at bounding box center [309, 186] width 11 height 11
checkbox input "false"
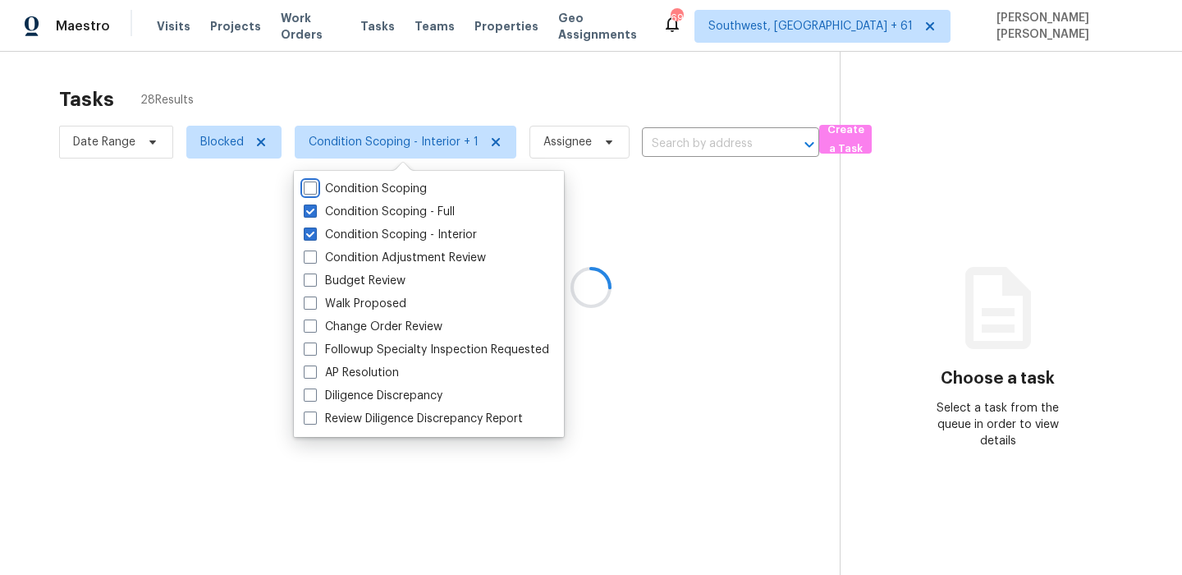
click at [413, 99] on div at bounding box center [591, 287] width 1182 height 575
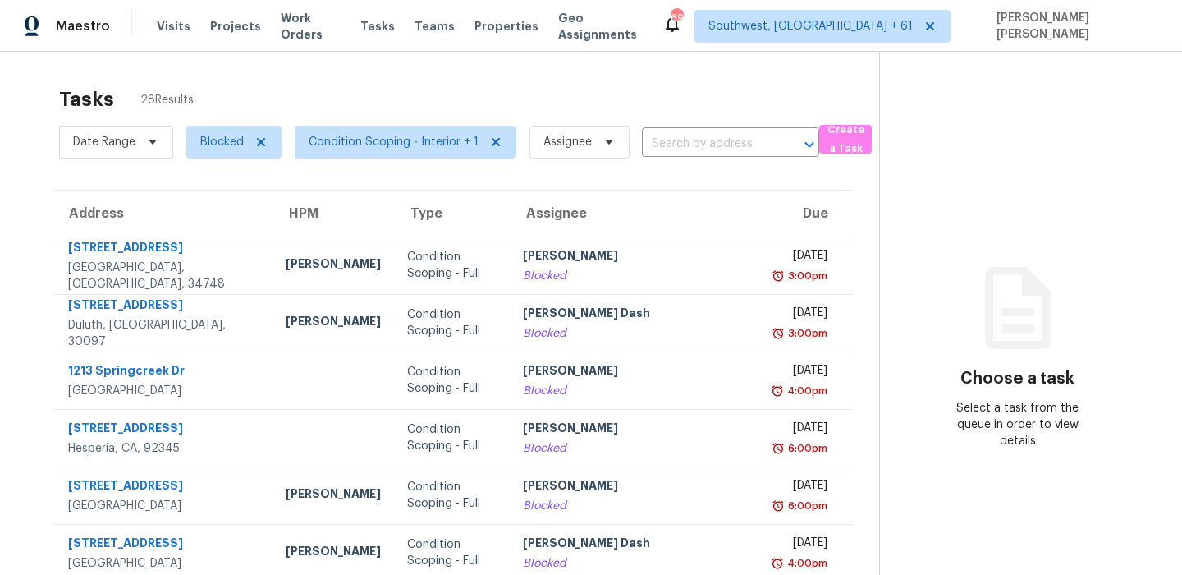
click at [496, 81] on div "Tasks 28 Results" at bounding box center [469, 99] width 820 height 43
click at [621, 98] on div "Tasks 28 Results" at bounding box center [469, 99] width 820 height 43
